Goal: Task Accomplishment & Management: Complete application form

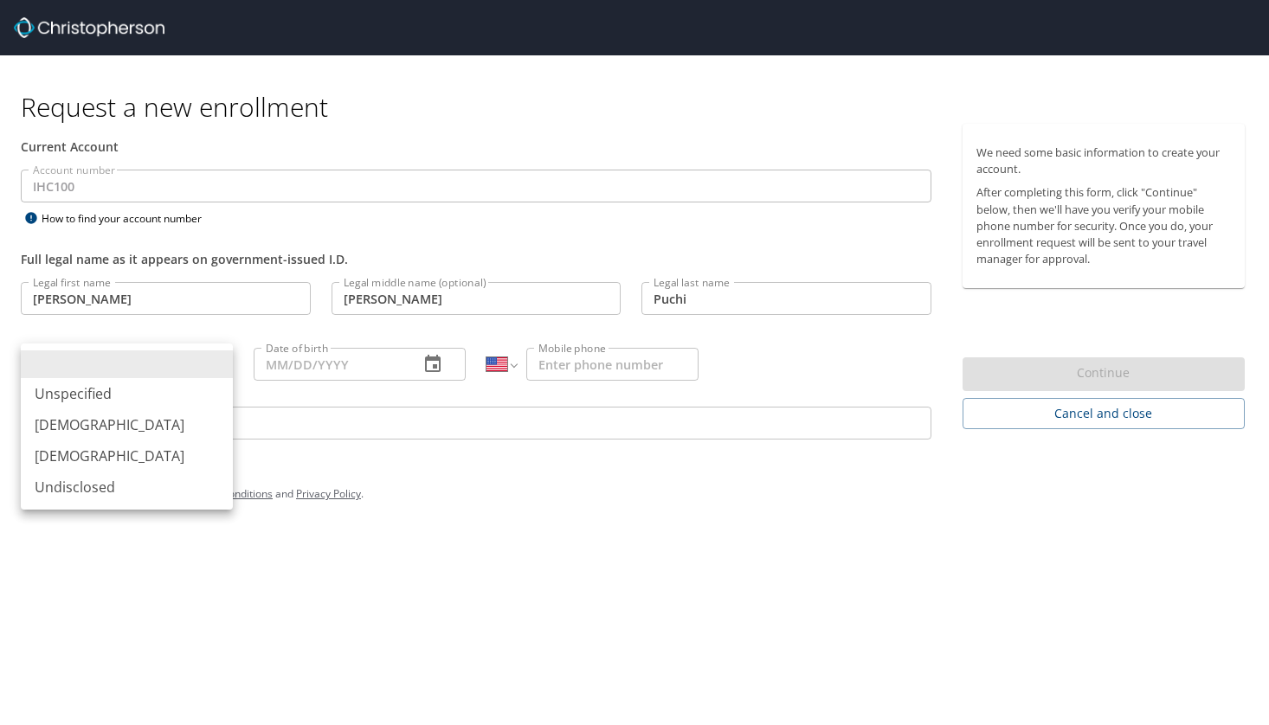
select select "US"
click at [98, 426] on li "[DEMOGRAPHIC_DATA]" at bounding box center [127, 424] width 212 height 31
type input "[DEMOGRAPHIC_DATA]"
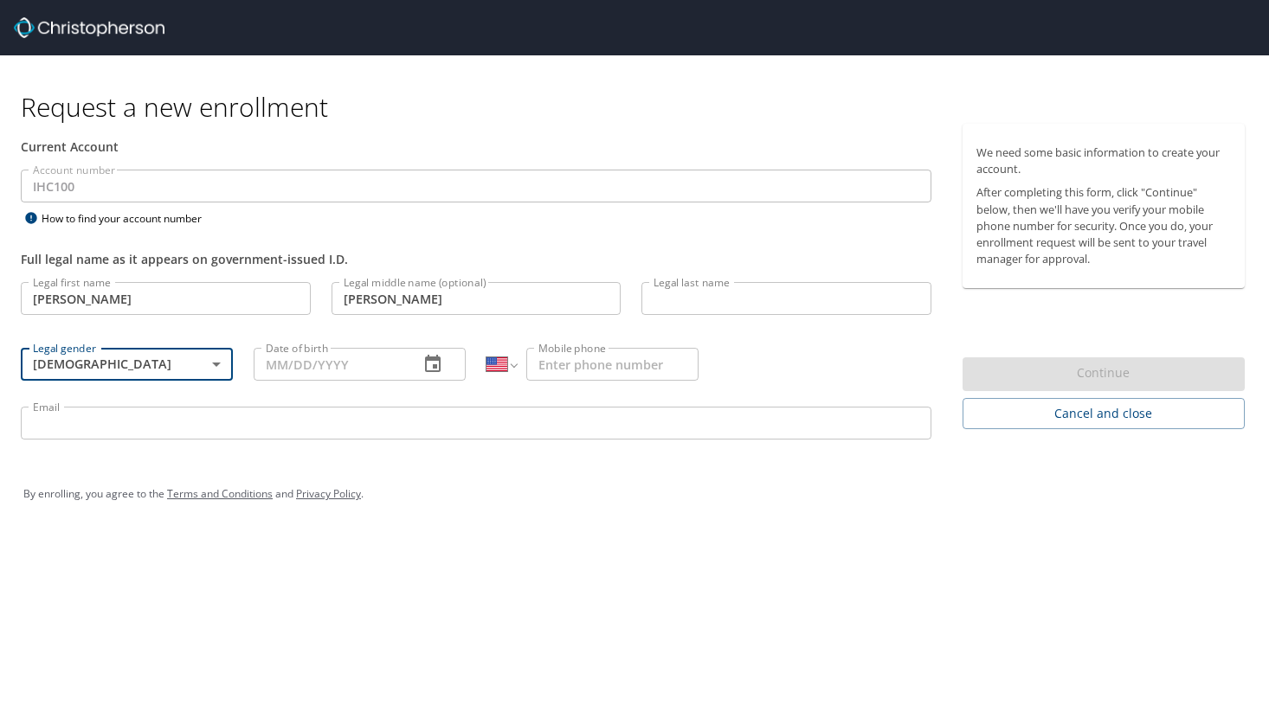
type input "Puchi"
type input "[PHONE_NUMBER]"
type input "[EMAIL_ADDRESS][DOMAIN_NAME]"
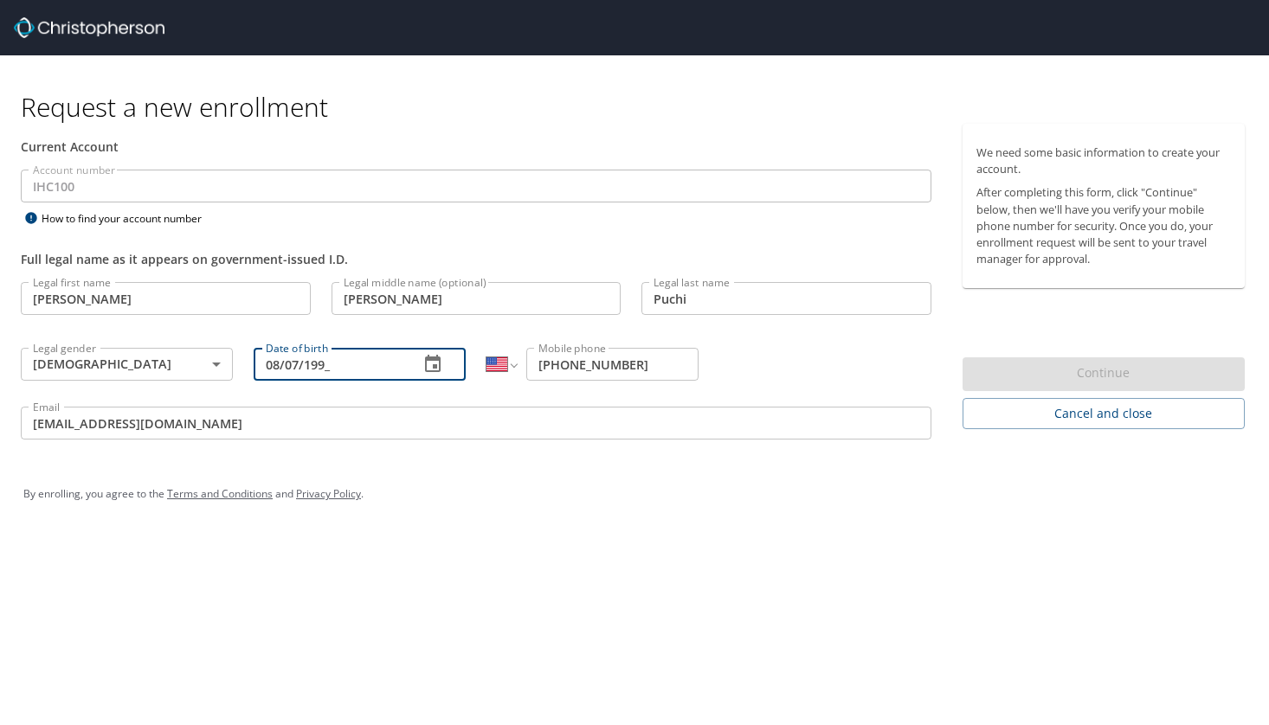
type input "[DATE]"
click at [687, 529] on div "By enrolling, you agree to the Terms and Conditions and Privacy Policy ." at bounding box center [634, 494] width 1248 height 78
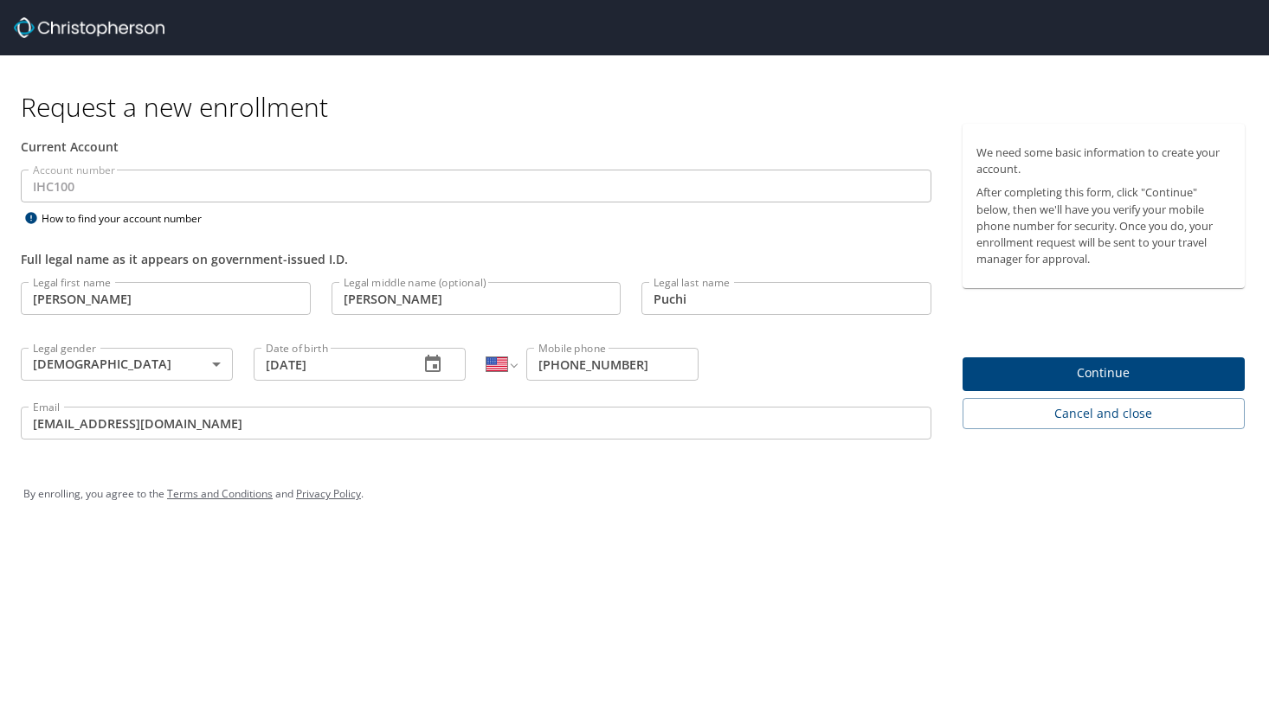
click at [1112, 373] on span "Continue" at bounding box center [1103, 374] width 255 height 22
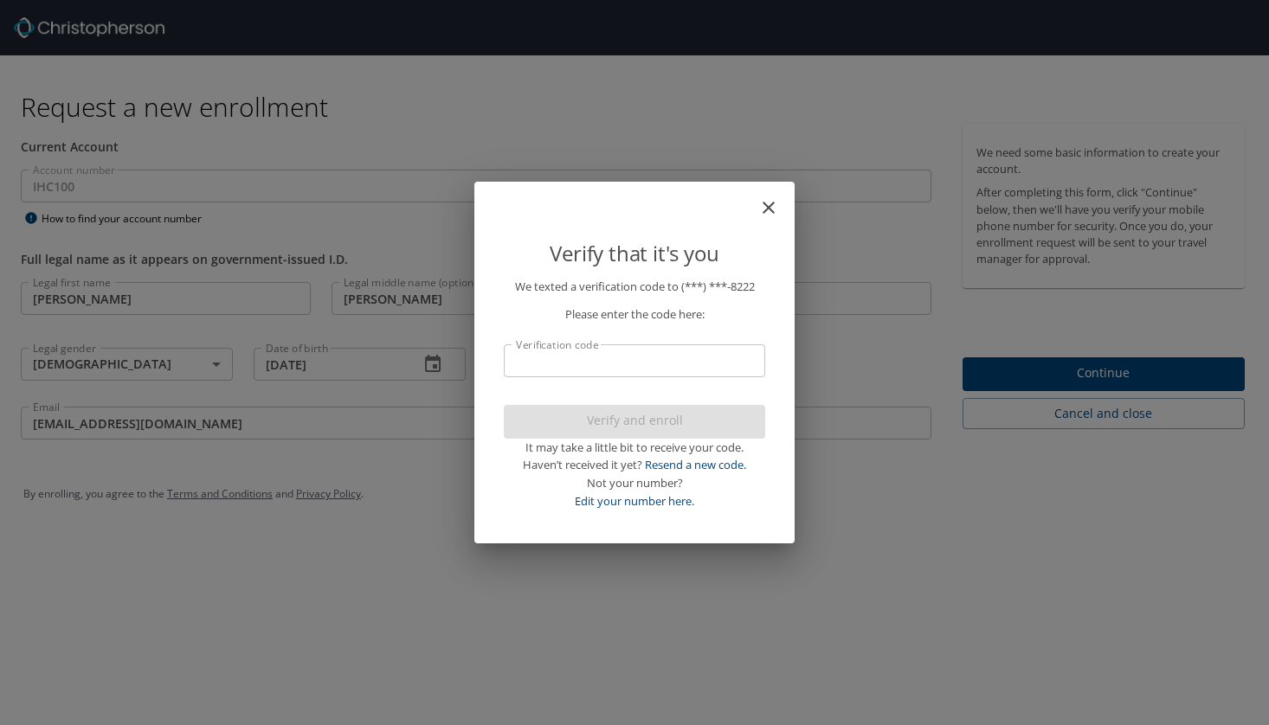
click at [673, 370] on input "Verification code" at bounding box center [634, 361] width 261 height 33
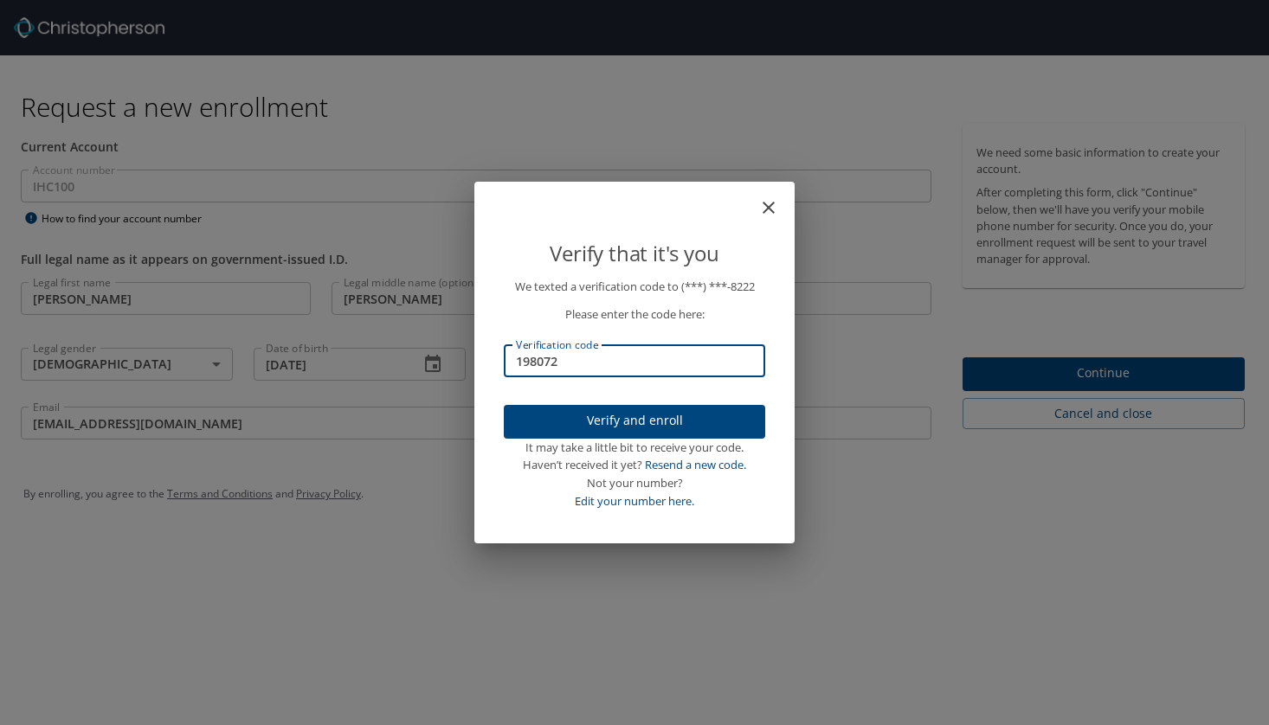
type input "198072"
click at [716, 411] on span "Verify and enroll" at bounding box center [635, 421] width 234 height 22
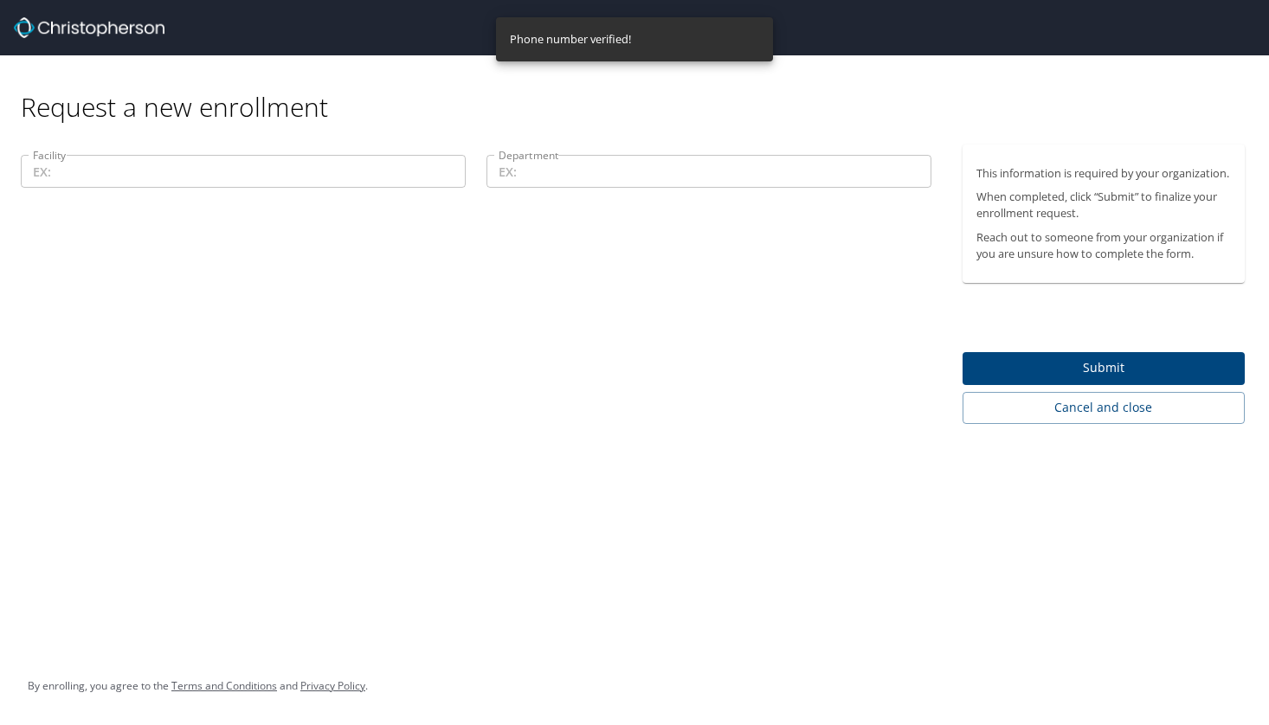
click at [289, 178] on input "Facility" at bounding box center [243, 171] width 445 height 33
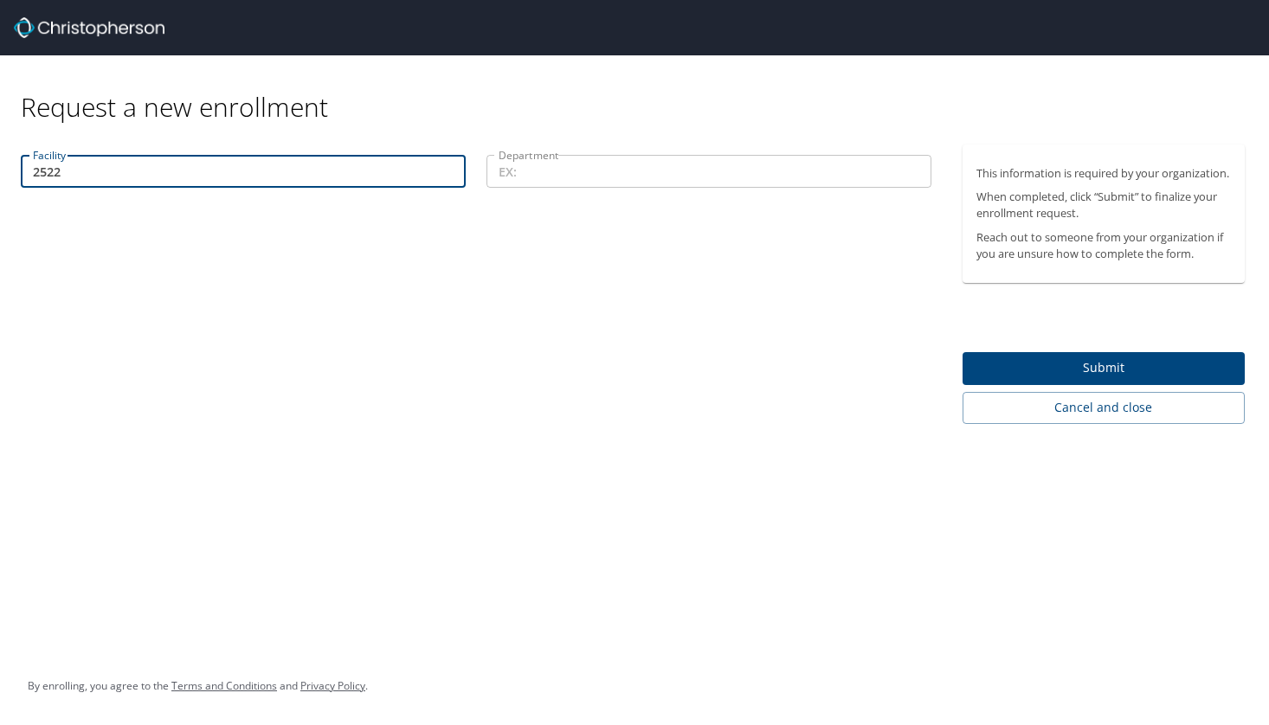
type input "25226"
click at [275, 167] on input "25226" at bounding box center [243, 171] width 445 height 33
type input "19100"
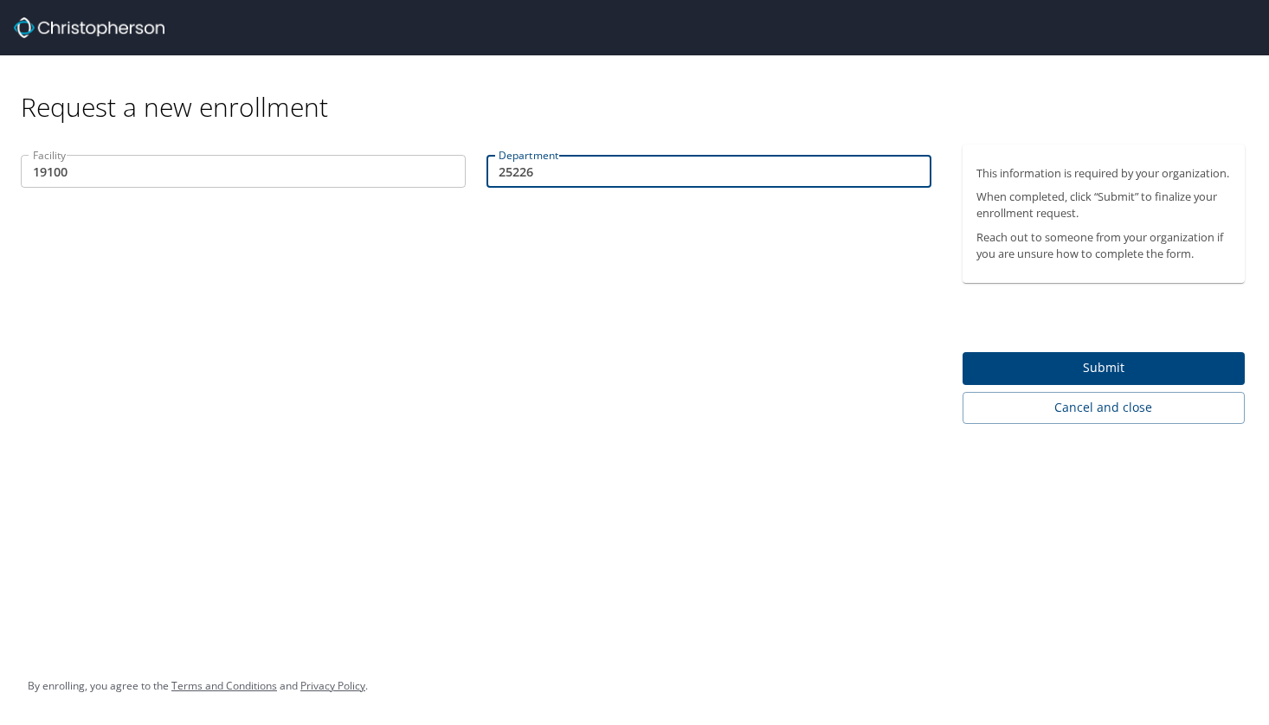
type input "25226"
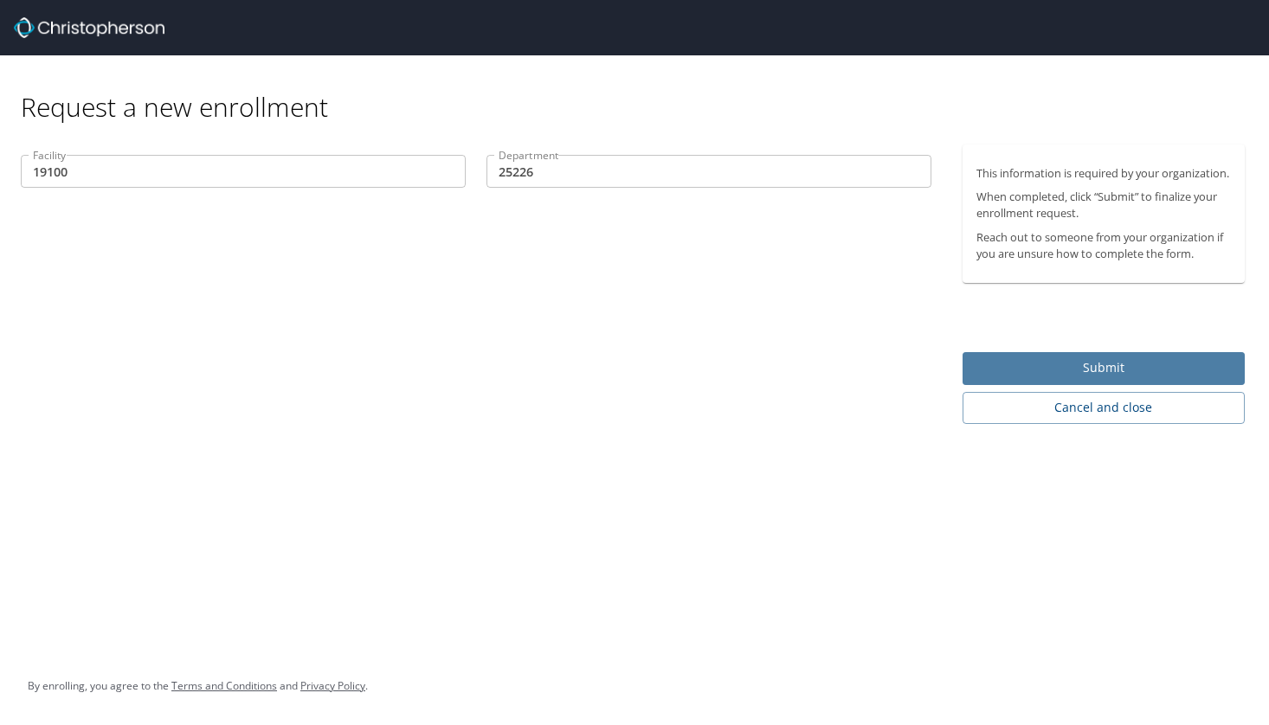
click at [1047, 372] on button "Submit" at bounding box center [1104, 369] width 283 height 34
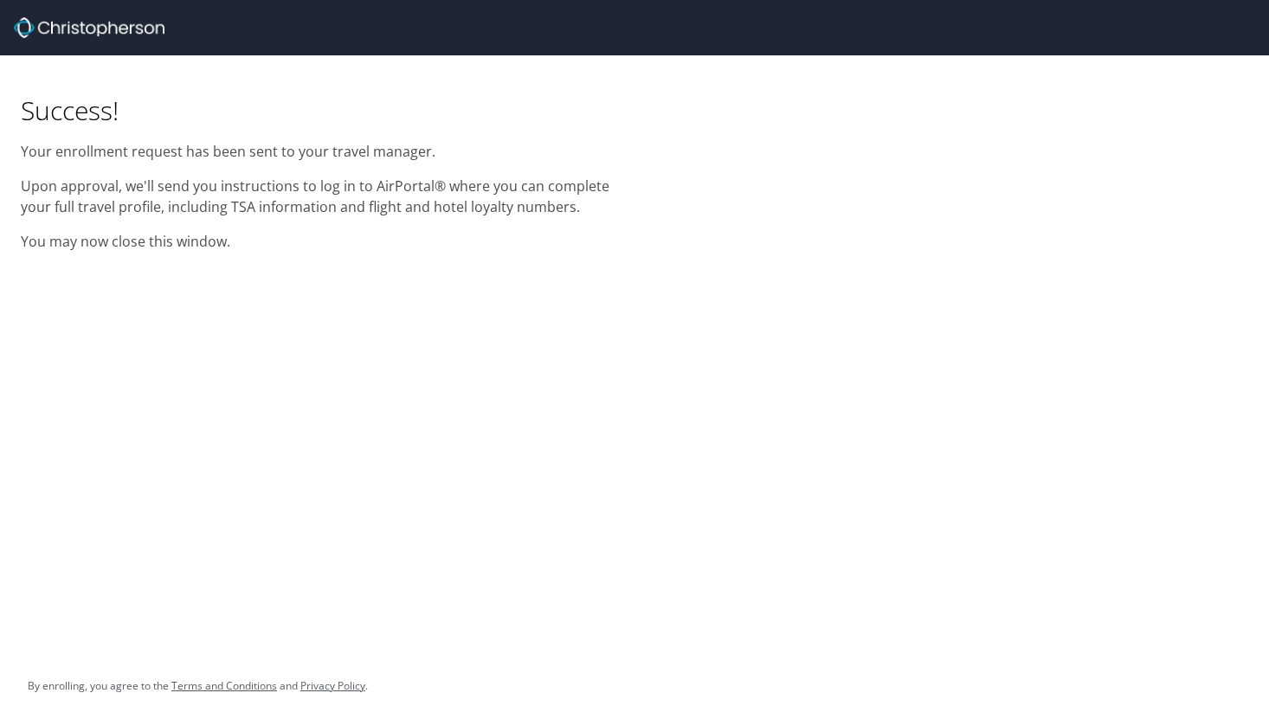
click at [1047, 372] on div "Success! Your enrollment request has been sent to your travel manager. Upon app…" at bounding box center [634, 362] width 1269 height 725
